Goal: Information Seeking & Learning: Learn about a topic

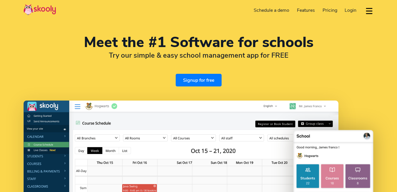
select select "en"
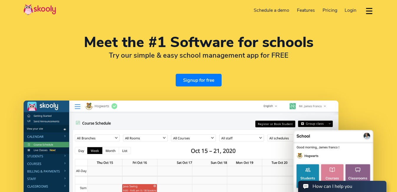
select select "91"
select select "[GEOGRAPHIC_DATA]"
select select "[GEOGRAPHIC_DATA]/[GEOGRAPHIC_DATA]"
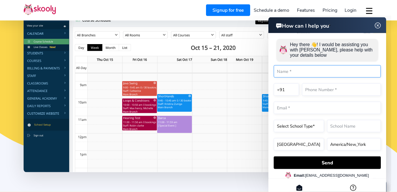
scroll to position [150, 0]
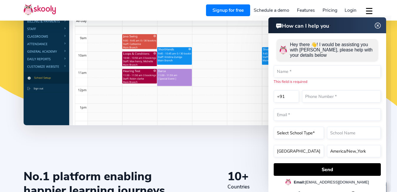
click at [376, 25] on img at bounding box center [377, 25] width 11 height 7
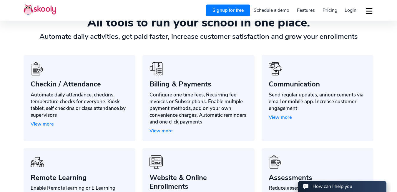
scroll to position [450, 0]
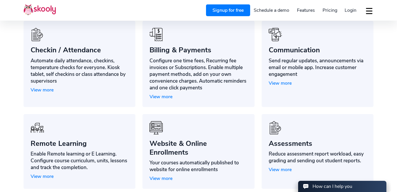
click at [332, 11] on span "Pricing" at bounding box center [330, 10] width 15 height 6
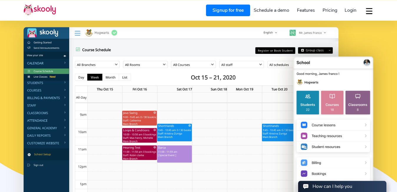
scroll to position [71, 0]
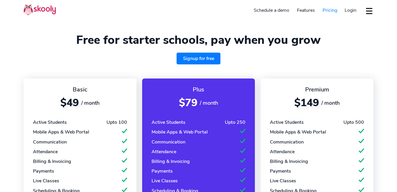
select select "en"
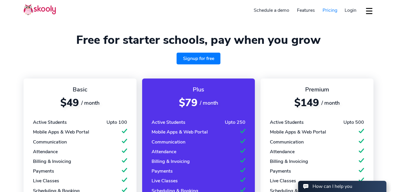
select select "91"
select select "[GEOGRAPHIC_DATA]"
select select "[GEOGRAPHIC_DATA]/[GEOGRAPHIC_DATA]"
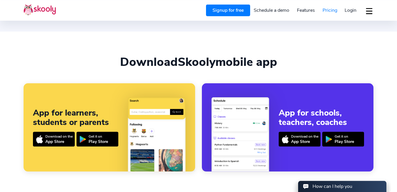
scroll to position [510, 0]
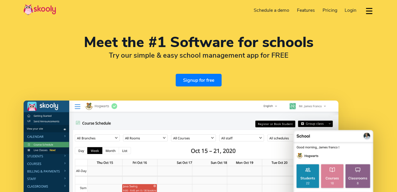
select select "en"
select select "91"
select select "[GEOGRAPHIC_DATA]"
select select "[GEOGRAPHIC_DATA]/[GEOGRAPHIC_DATA]"
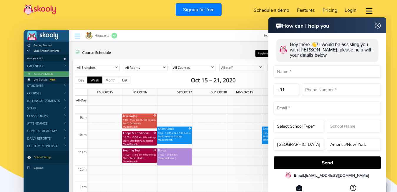
scroll to position [71, 0]
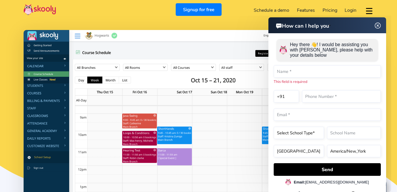
drag, startPoint x: 379, startPoint y: 26, endPoint x: 591, endPoint y: 44, distance: 212.7
click at [379, 26] on img at bounding box center [377, 25] width 11 height 7
